Goal: Check status: Check status

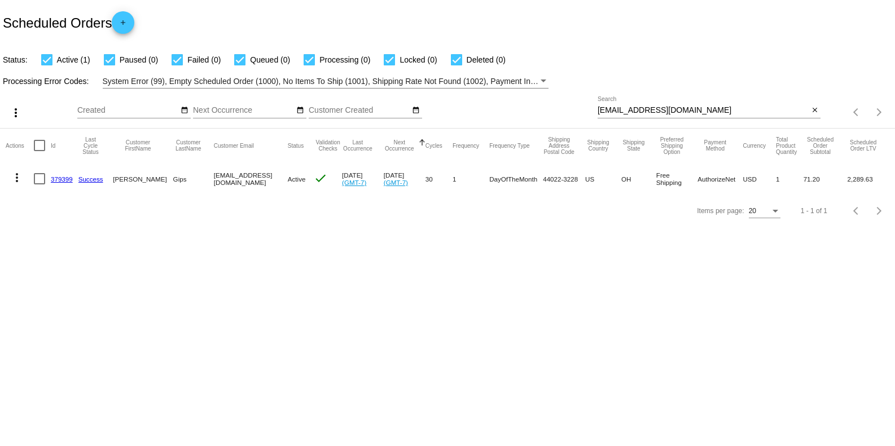
click at [810, 120] on div "[EMAIL_ADDRESS][DOMAIN_NAME] Search close" at bounding box center [708, 112] width 223 height 32
click at [816, 113] on mat-icon "close" at bounding box center [815, 110] width 8 height 9
click at [816, 114] on mat-icon "search" at bounding box center [814, 112] width 14 height 17
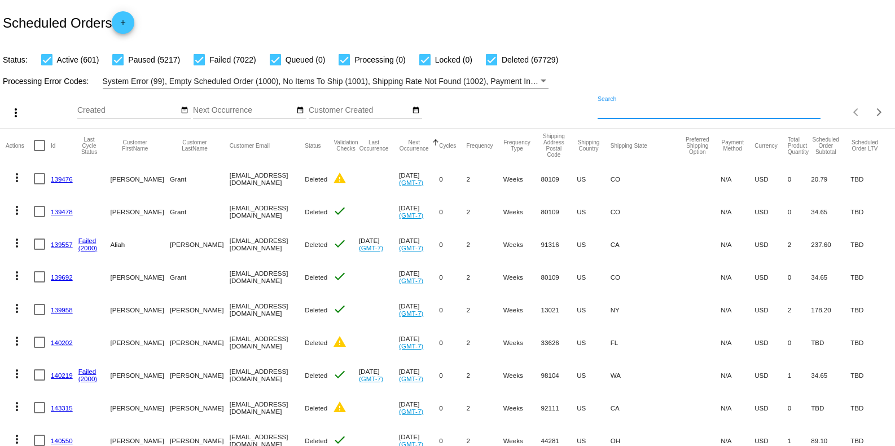
click at [645, 113] on input "Search" at bounding box center [708, 110] width 223 height 9
paste input "[EMAIL_ADDRESS][DOMAIN_NAME]"
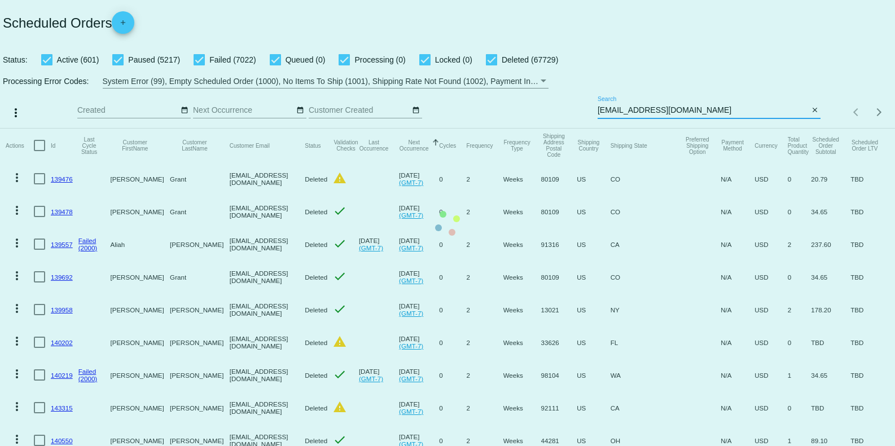
type input "[EMAIL_ADDRESS][DOMAIN_NAME]"
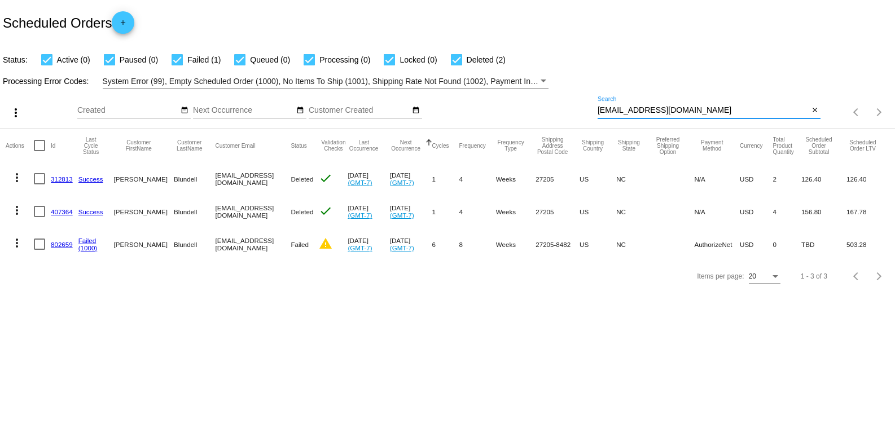
click at [60, 245] on link "802659" at bounding box center [62, 244] width 22 height 7
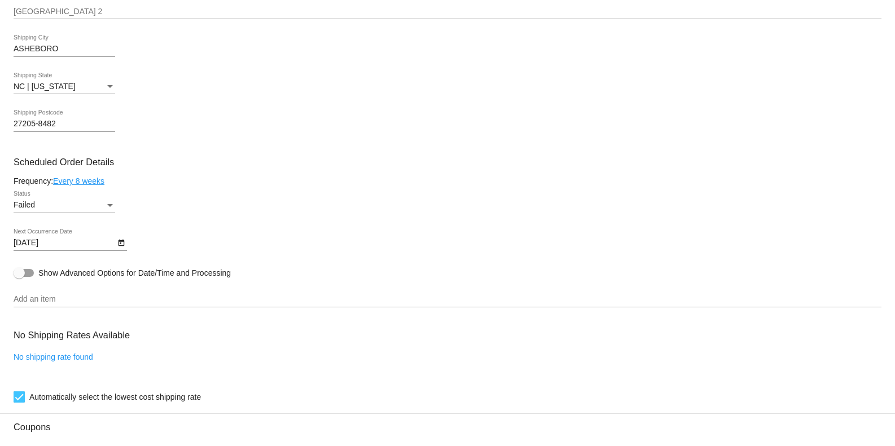
scroll to position [526, 0]
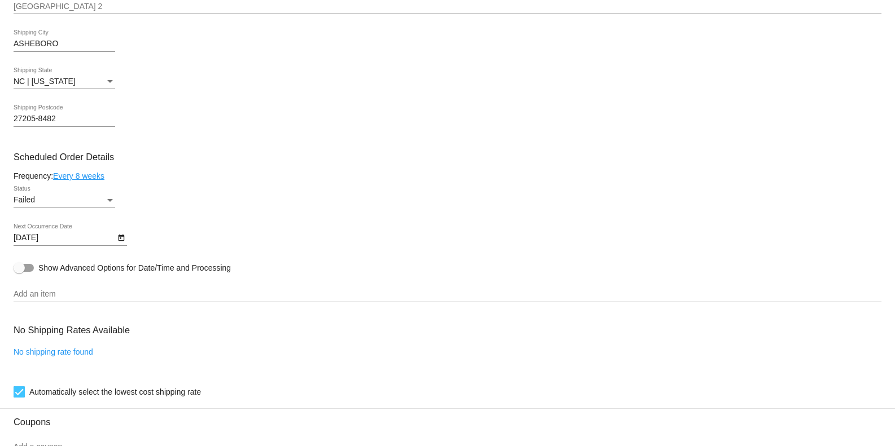
click at [507, 197] on div "Failed Status" at bounding box center [448, 202] width 868 height 32
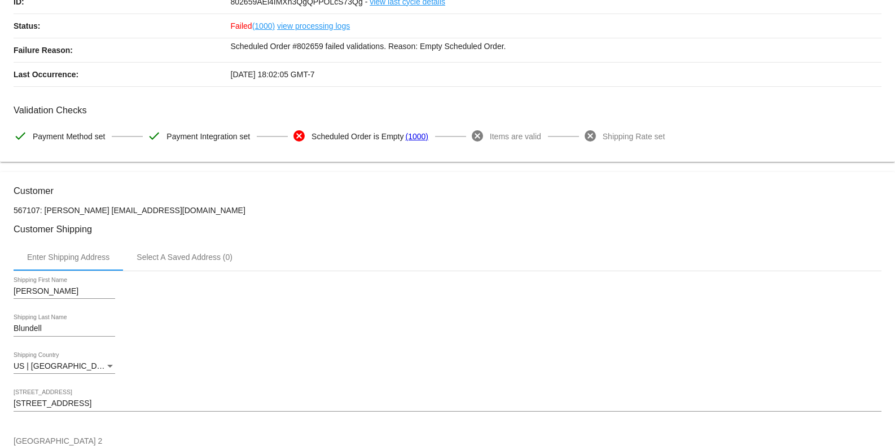
scroll to position [0, 0]
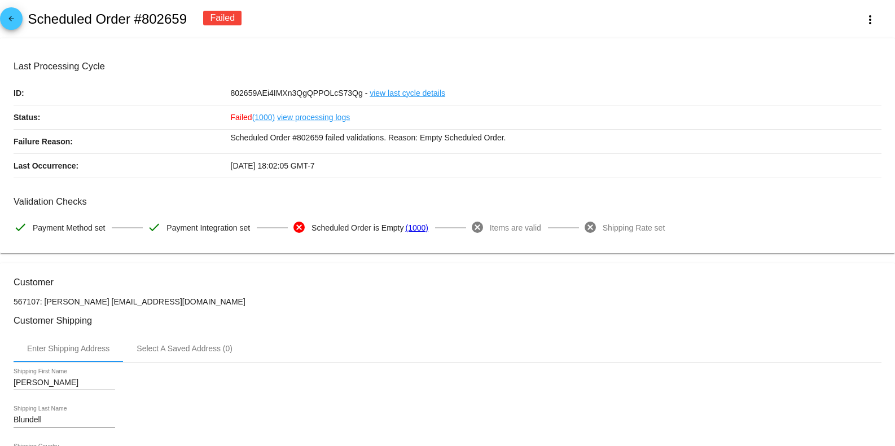
click at [17, 21] on mat-icon "arrow_back" at bounding box center [12, 22] width 14 height 14
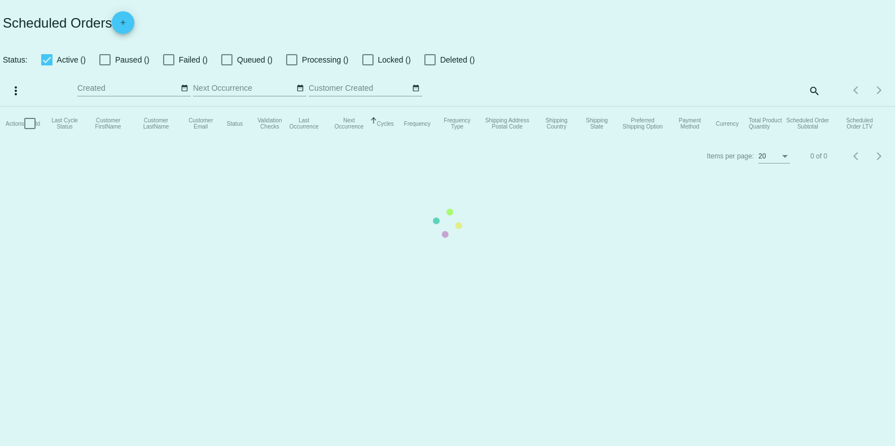
checkbox input "true"
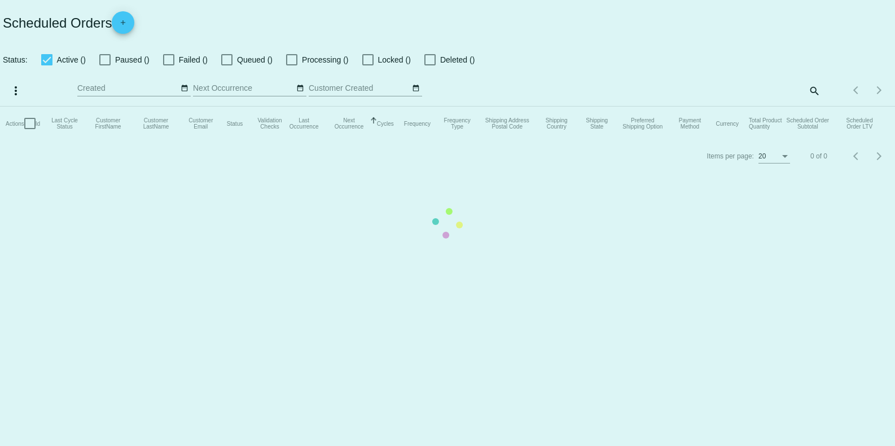
checkbox input "true"
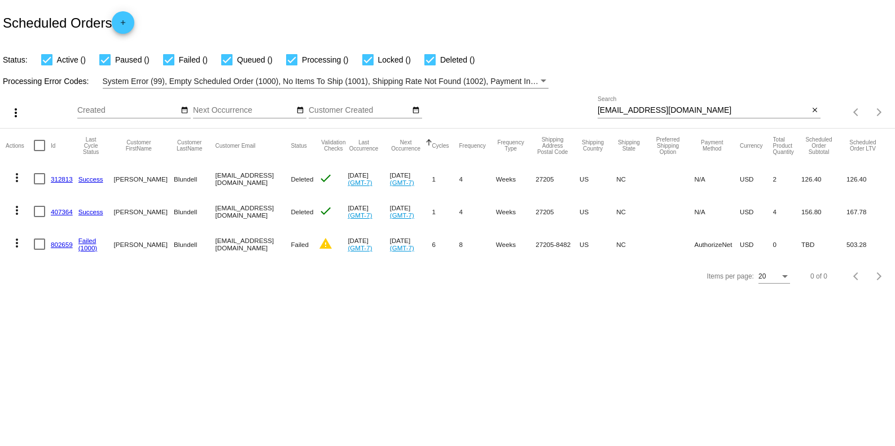
click at [723, 114] on input "[EMAIL_ADDRESS][DOMAIN_NAME]" at bounding box center [702, 110] width 211 height 9
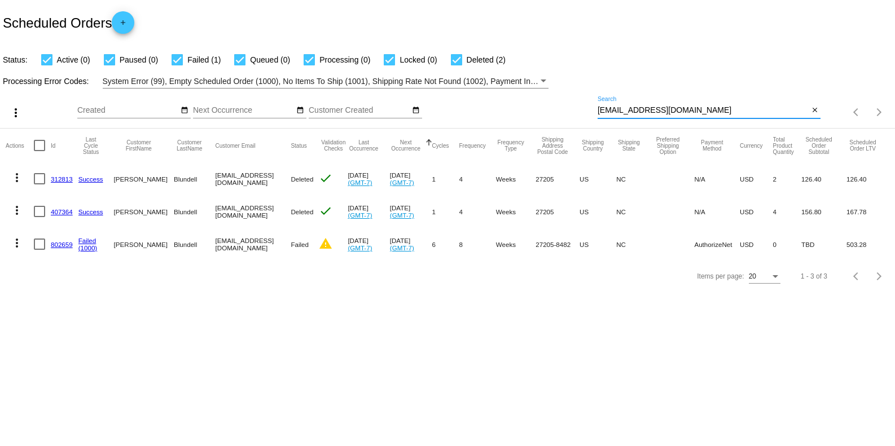
click at [723, 114] on input "[EMAIL_ADDRESS][DOMAIN_NAME]" at bounding box center [702, 110] width 211 height 9
paste input "[PERSON_NAME].[PERSON_NAME]"
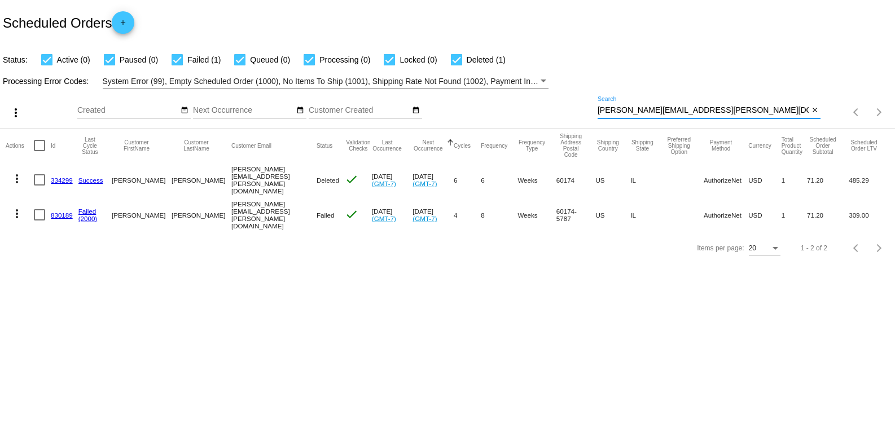
type input "[PERSON_NAME][EMAIL_ADDRESS][PERSON_NAME][DOMAIN_NAME]"
drag, startPoint x: 57, startPoint y: 210, endPoint x: 352, endPoint y: 268, distance: 300.7
click at [352, 264] on div "Items per page: 20 1 - 2 of 2" at bounding box center [447, 248] width 895 height 32
click at [59, 213] on link "830189" at bounding box center [62, 215] width 22 height 7
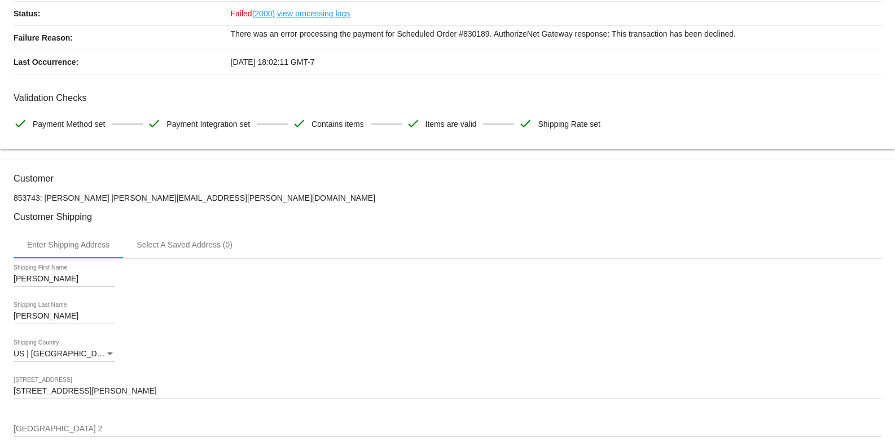
scroll to position [126, 0]
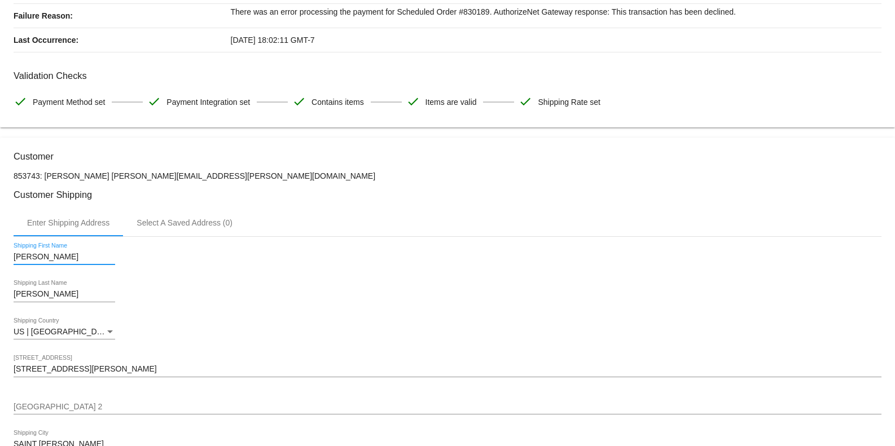
drag, startPoint x: 61, startPoint y: 258, endPoint x: 0, endPoint y: 260, distance: 61.0
